Goal: Information Seeking & Learning: Check status

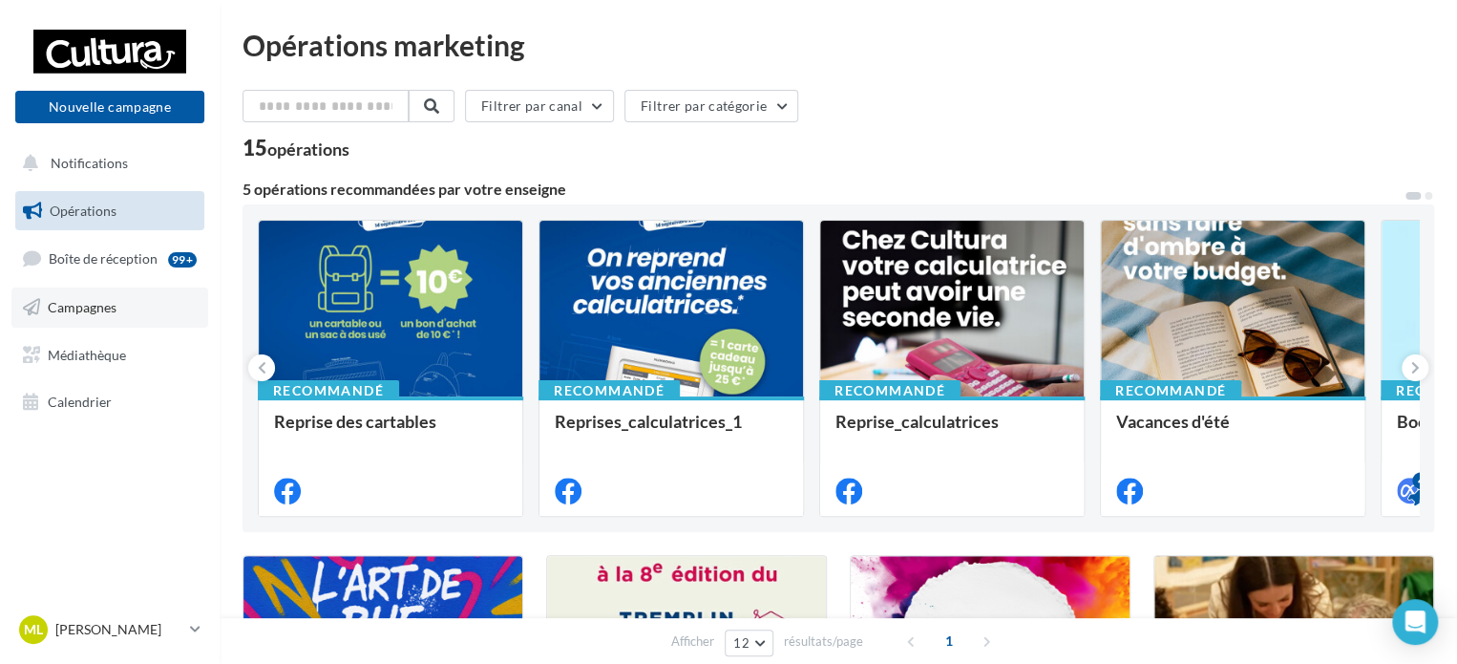
click at [112, 322] on link "Campagnes" at bounding box center [109, 307] width 197 height 40
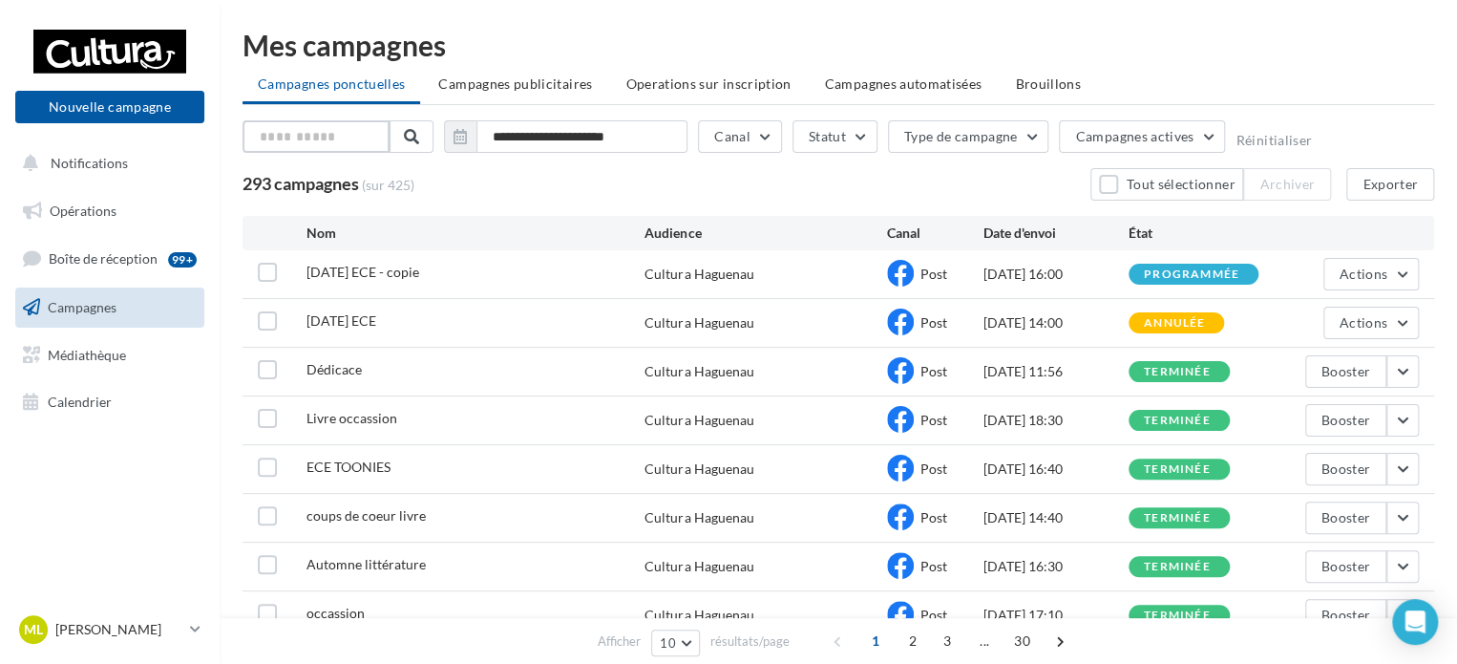
click at [315, 141] on input "text" at bounding box center [316, 136] width 147 height 32
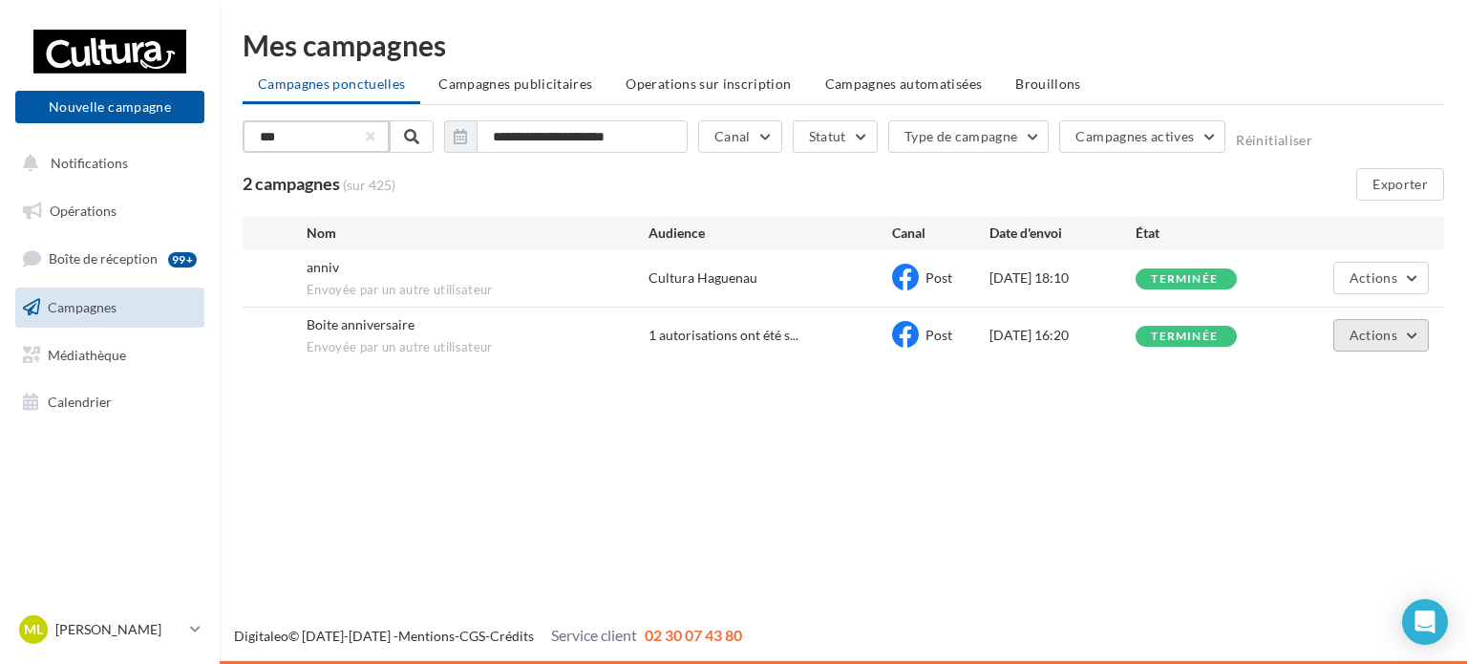
type input "***"
click at [1394, 331] on span "Actions" at bounding box center [1373, 335] width 48 height 16
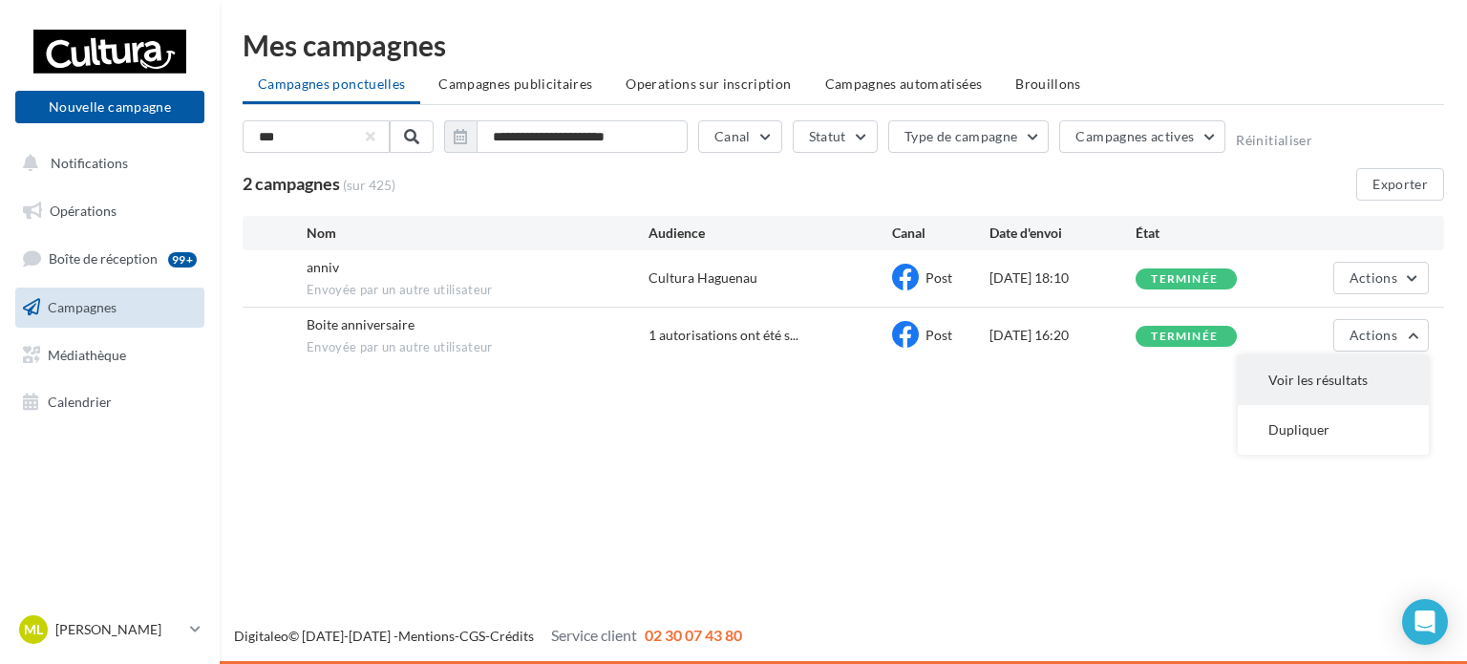
click at [1336, 390] on button "Voir les résultats" at bounding box center [1333, 380] width 191 height 50
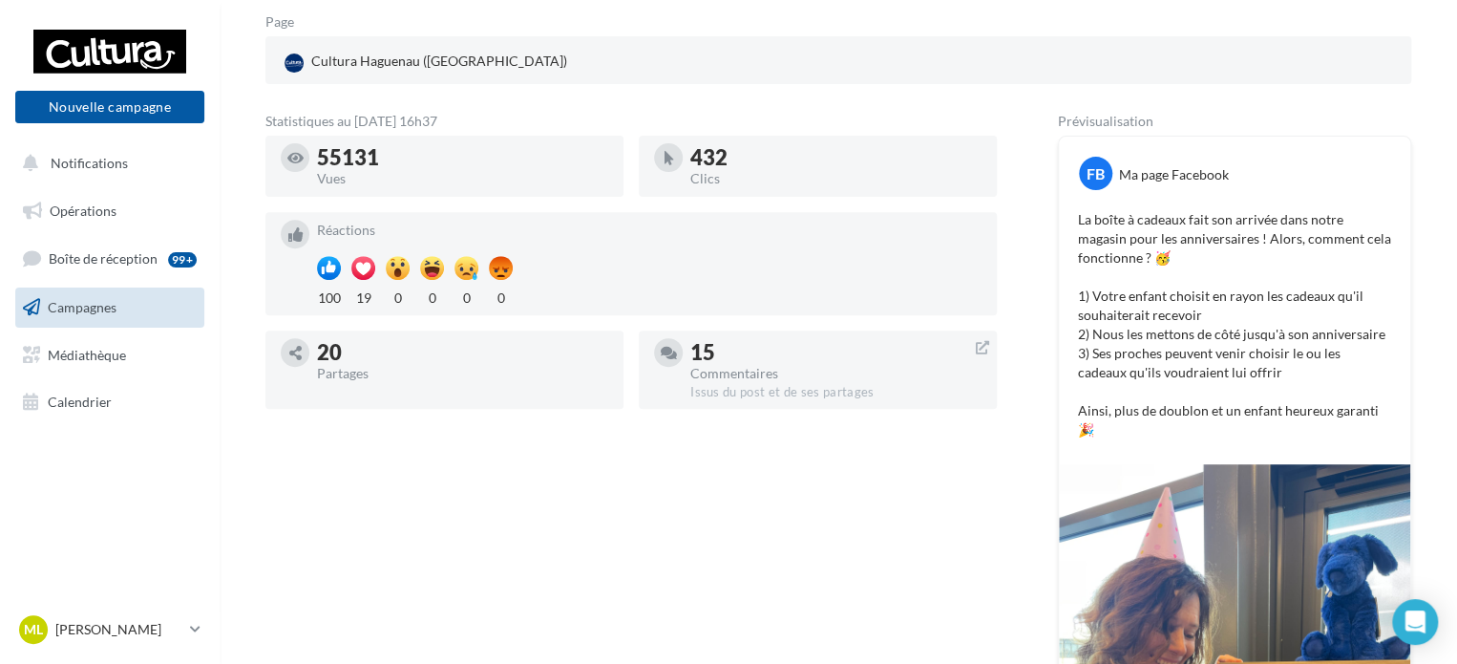
scroll to position [287, 0]
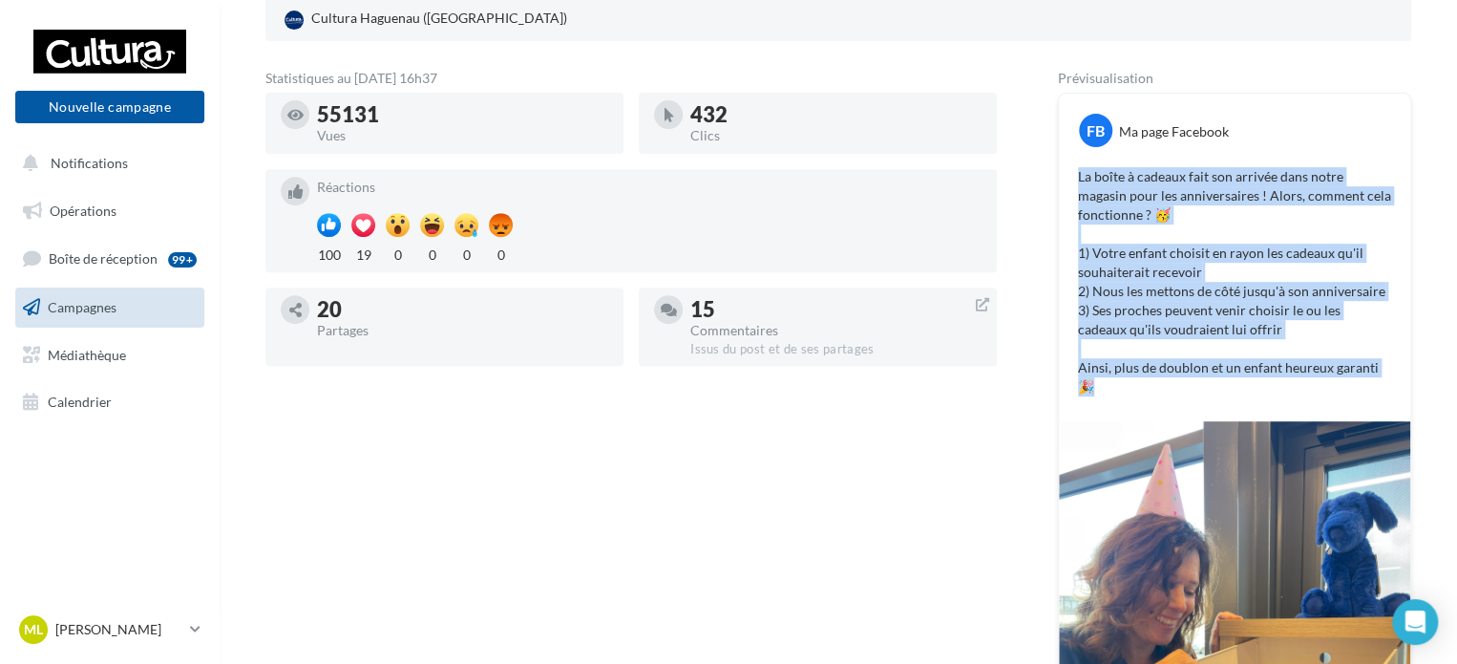
drag, startPoint x: 1093, startPoint y: 388, endPoint x: 1075, endPoint y: 173, distance: 215.6
click at [1075, 173] on div "La boîte à cadeaux fait son arrivée dans notre magasin pour les anniversaires !…" at bounding box center [1235, 281] width 342 height 239
copy p "La boîte à cadeaux fait son arrivée dans notre magasin pour les anniversaires !…"
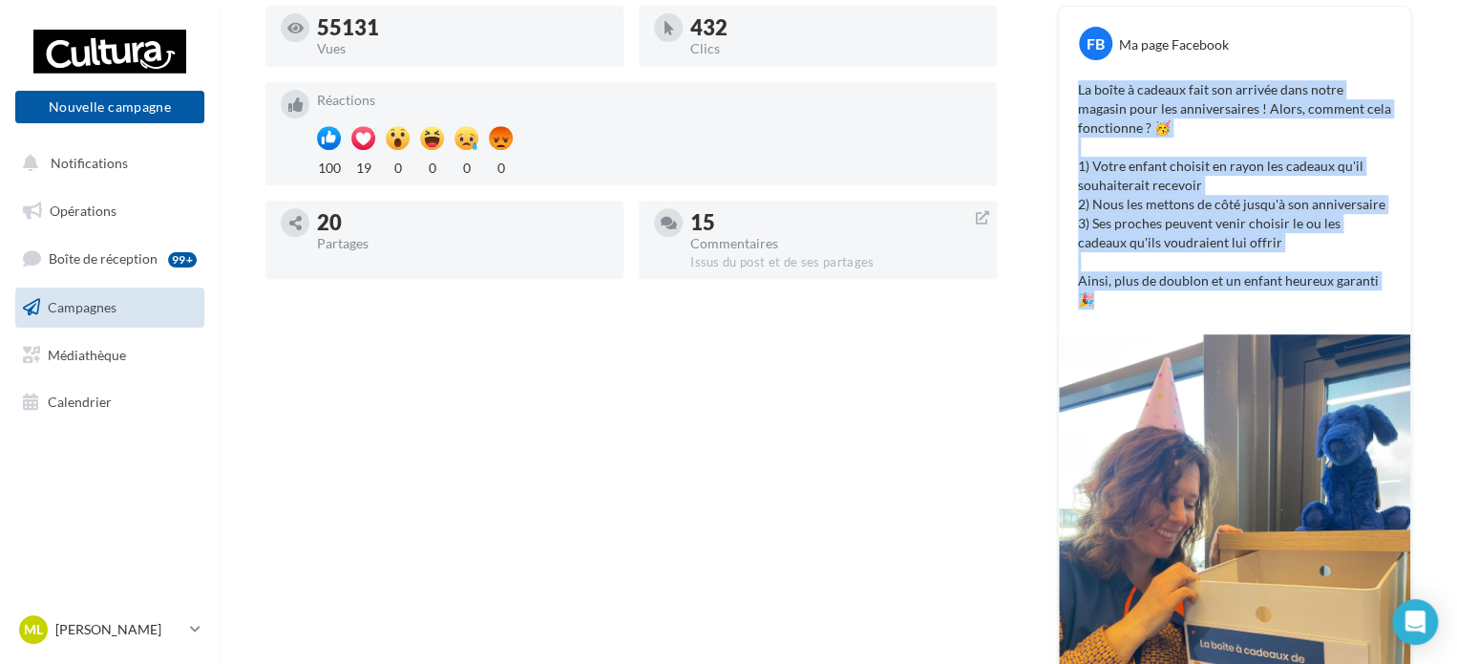
scroll to position [382, 0]
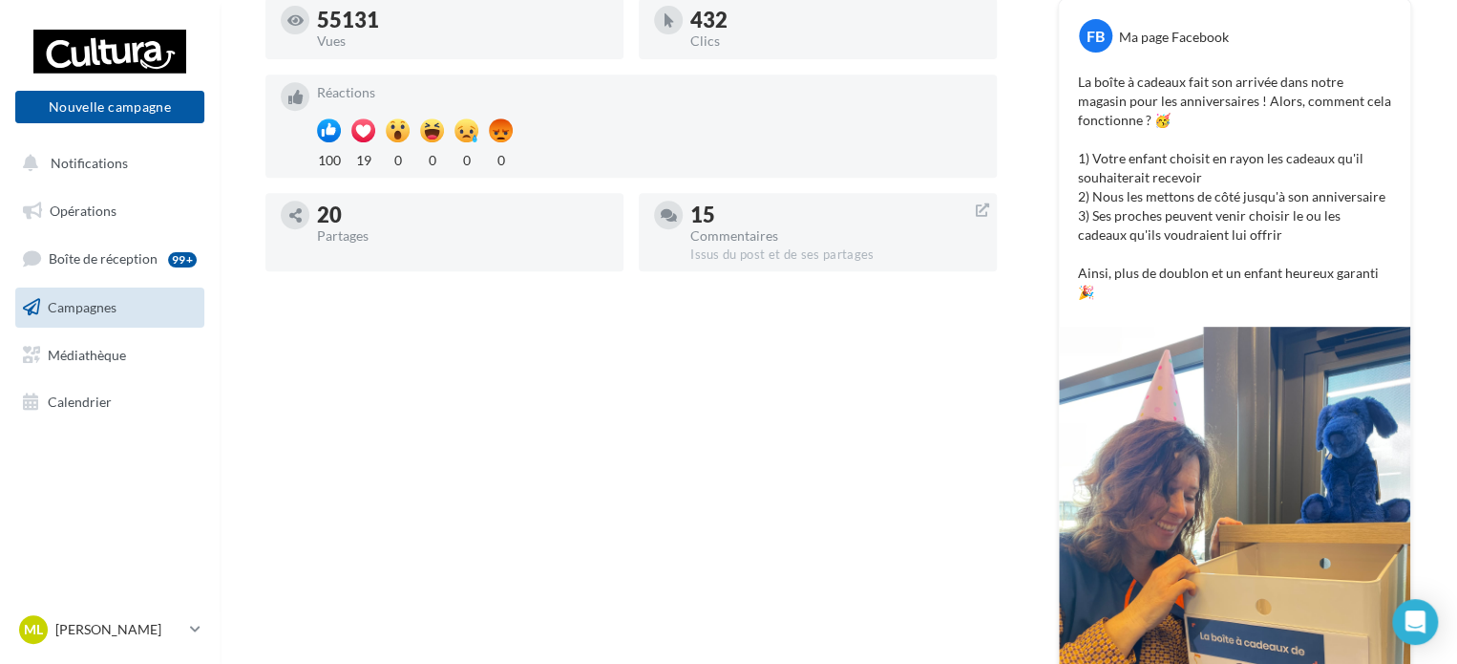
click at [695, 526] on div "Statistiques au 11 août 2025 - 16h37 55131 Vues 432 Clics Réactions 100 19 0 0 …" at bounding box center [632, 399] width 732 height 844
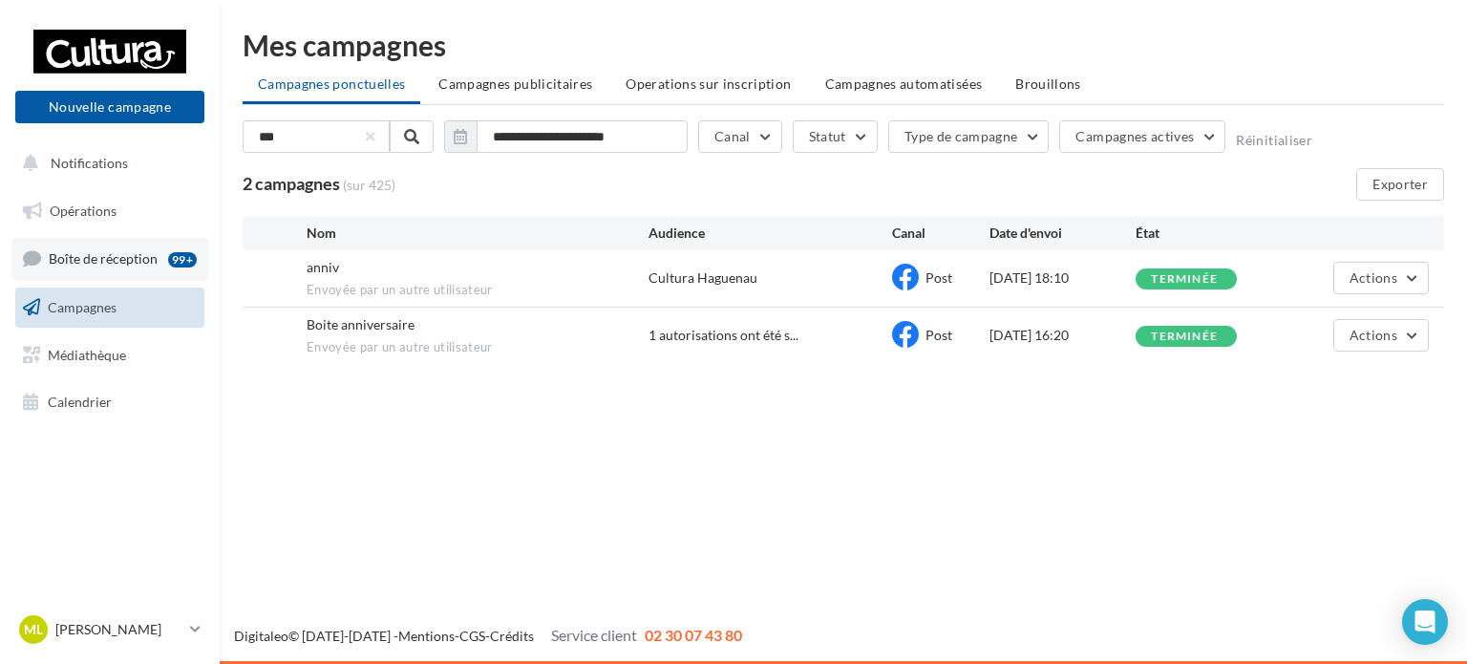
click at [135, 270] on link "Boîte de réception 99+" at bounding box center [109, 258] width 197 height 41
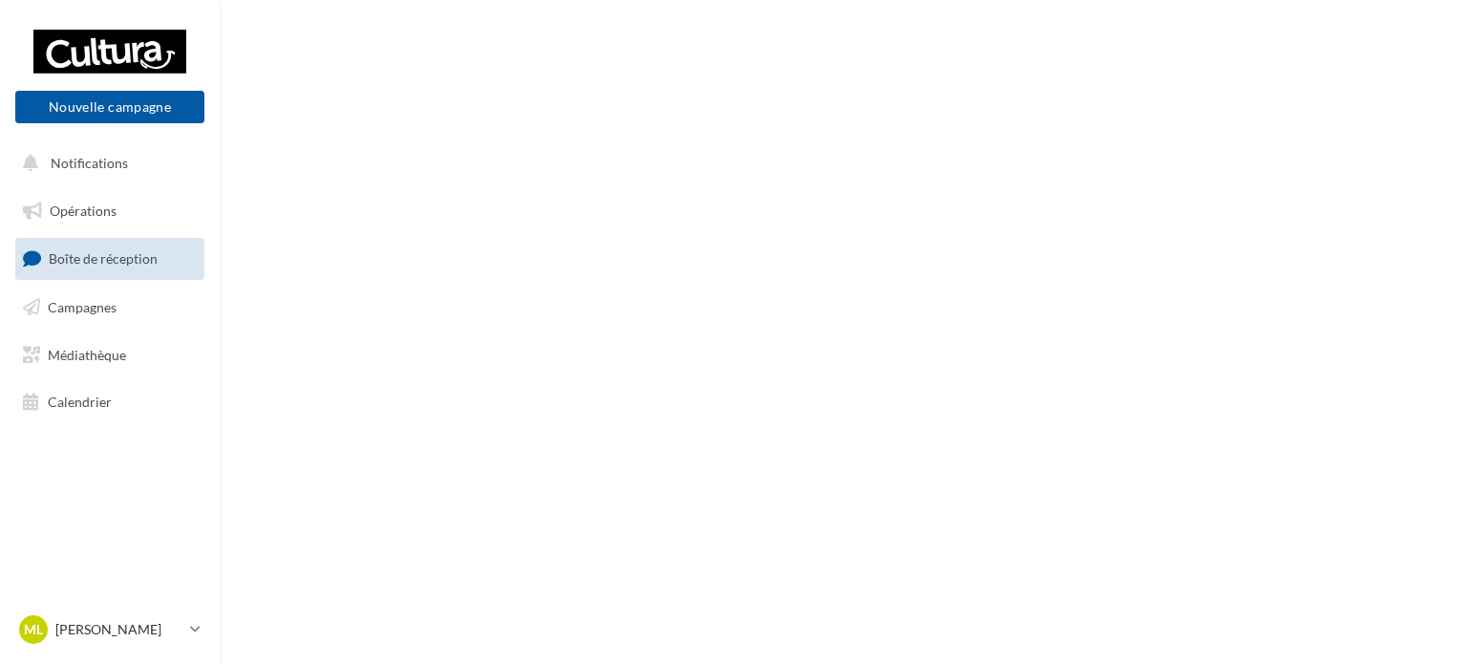
click at [157, 286] on ul "Opérations Boîte de réception Campagnes Médiathèque Calendrier" at bounding box center [110, 306] width 204 height 246
click at [143, 298] on link "Campagnes" at bounding box center [109, 307] width 197 height 40
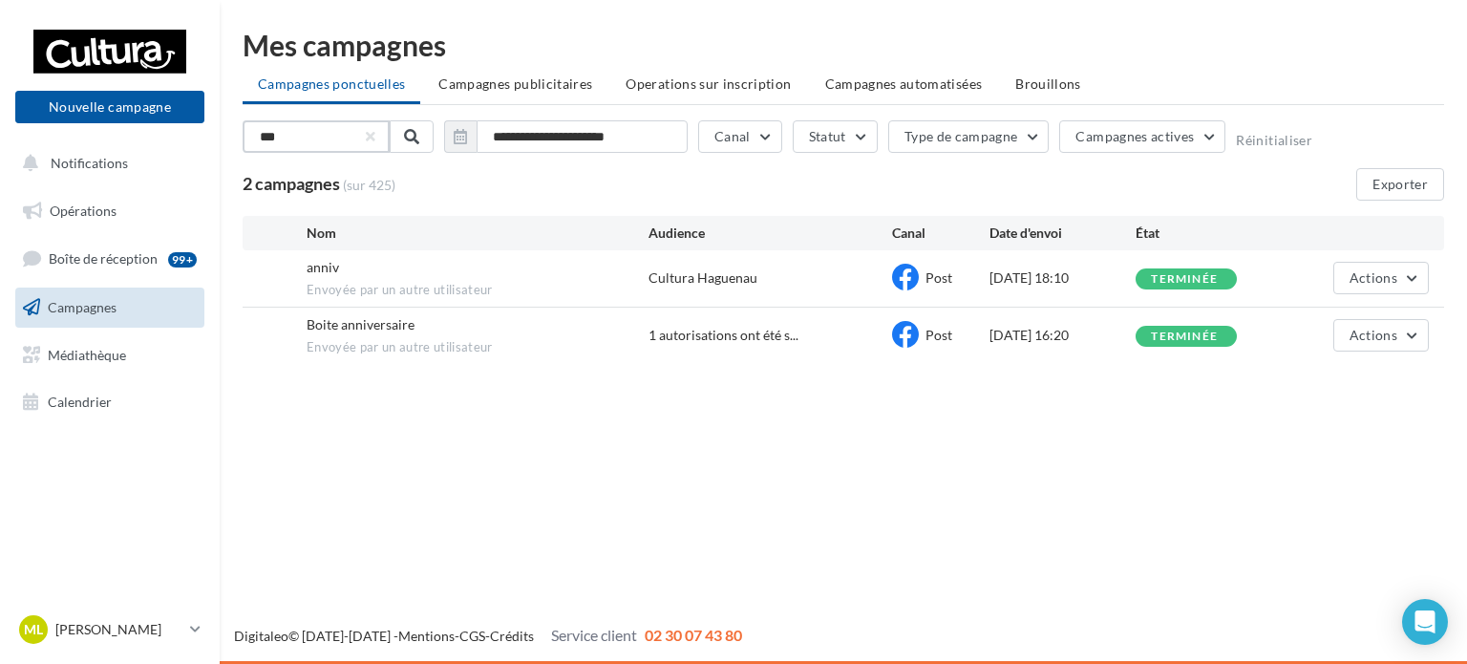
click at [378, 132] on input "***" at bounding box center [316, 136] width 147 height 32
click at [368, 133] on button "button" at bounding box center [371, 137] width 8 height 8
